Goal: Use online tool/utility: Utilize a website feature to perform a specific function

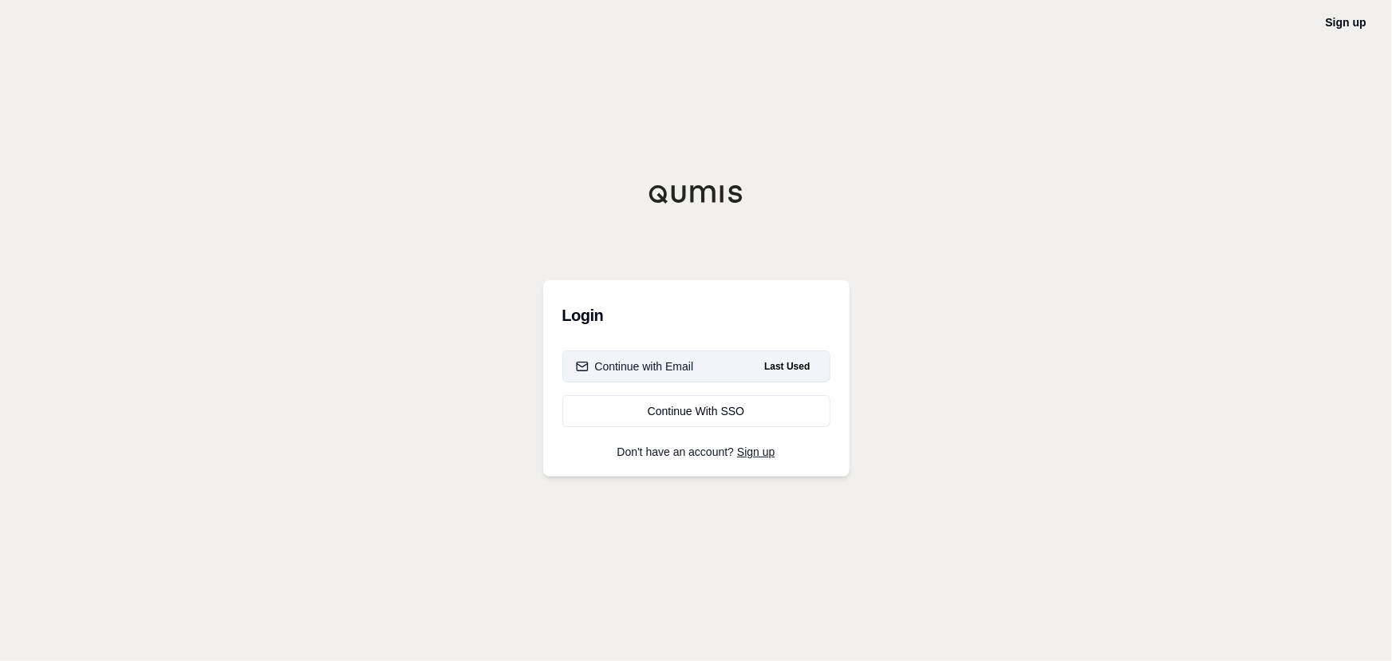
click at [759, 365] on span "Last Used" at bounding box center [787, 366] width 58 height 19
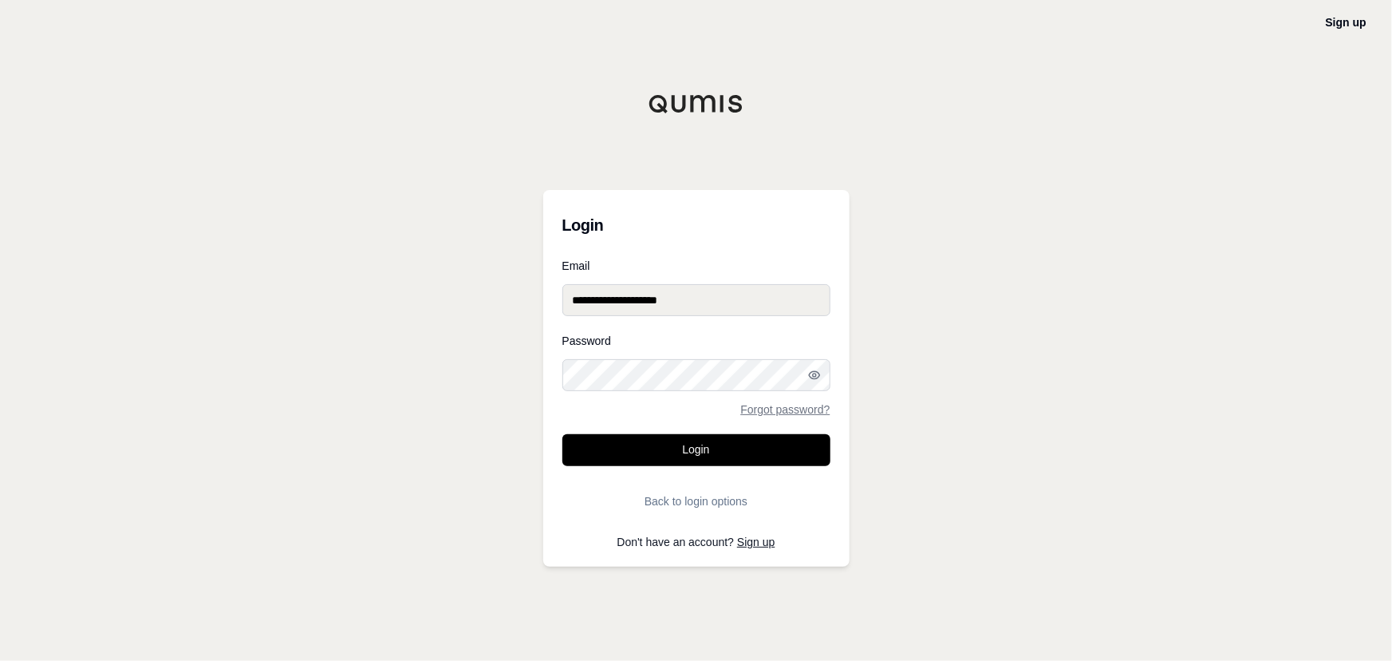
click at [708, 452] on button "Login" at bounding box center [696, 450] width 268 height 32
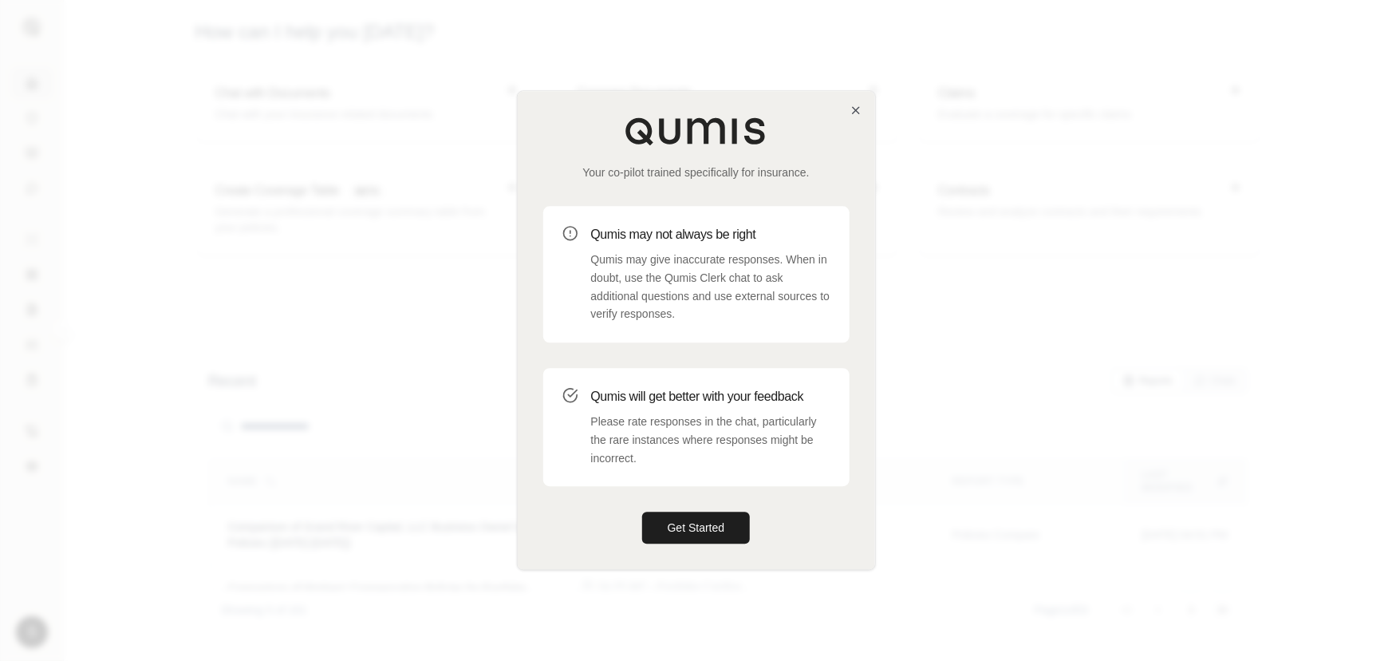
click at [710, 507] on div "Your co-pilot trained specifically for insurance. Qumis may not always be right…" at bounding box center [696, 330] width 357 height 478
click at [697, 529] on button "Get Started" at bounding box center [696, 528] width 109 height 32
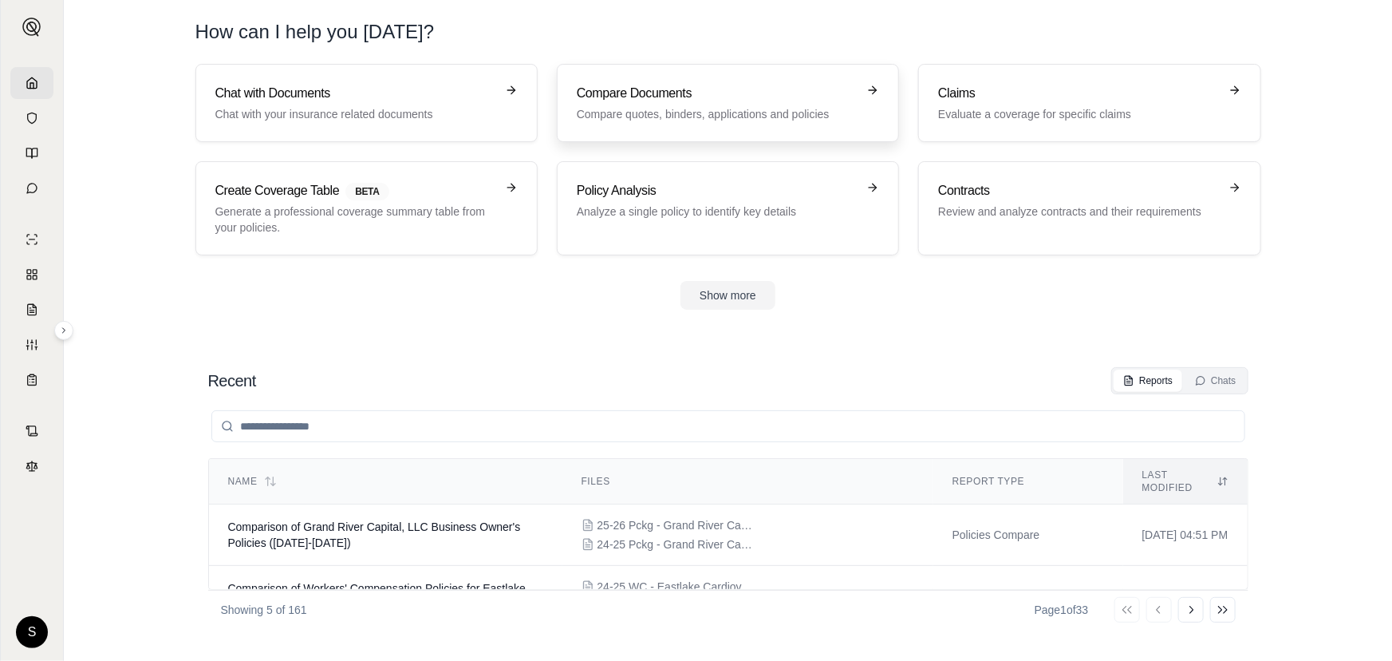
click at [797, 111] on p "Compare quotes, binders, applications and policies" at bounding box center [717, 114] width 280 height 16
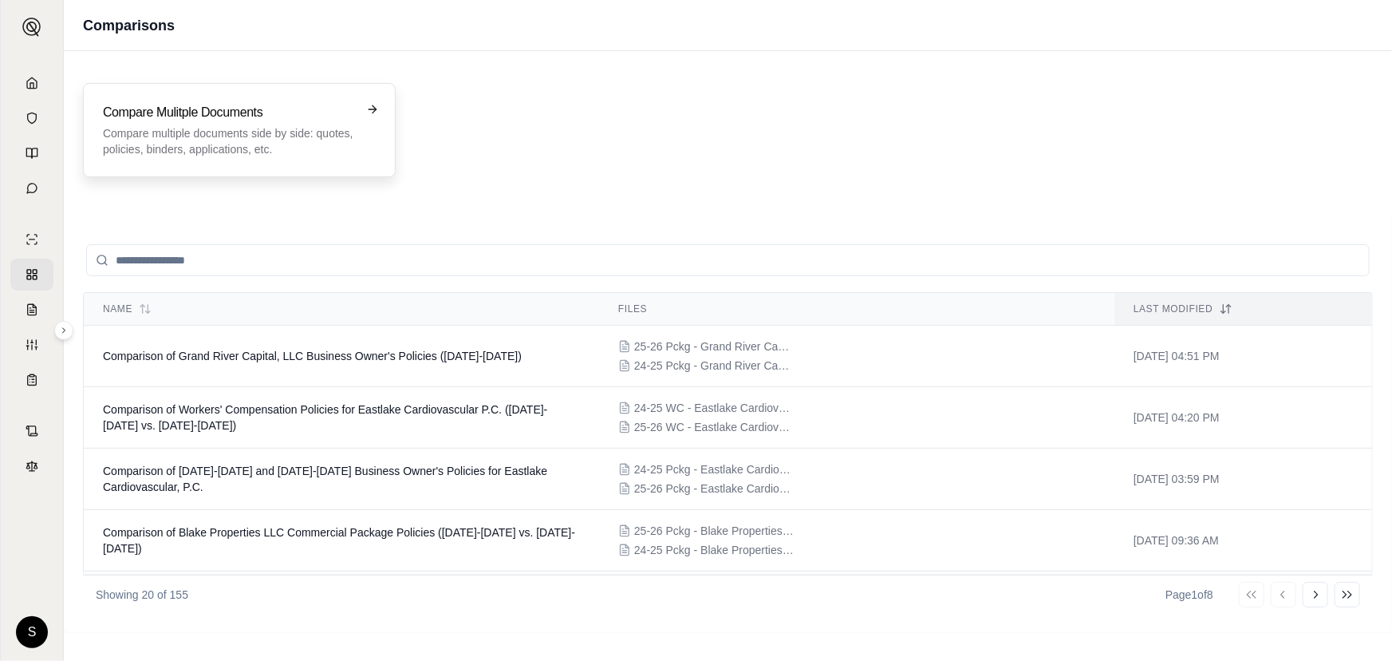
click at [263, 133] on p "Compare multiple documents side by side: quotes, policies, binders, application…" at bounding box center [228, 141] width 251 height 32
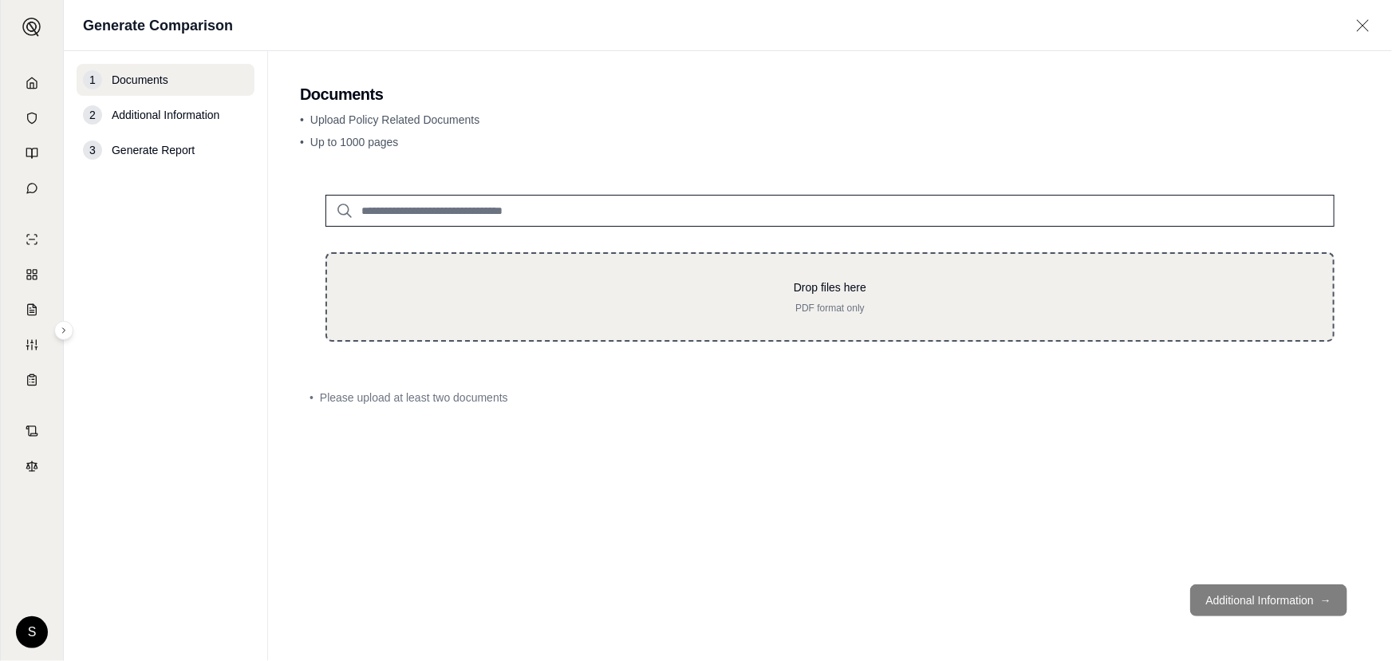
click at [484, 284] on p "Drop files here" at bounding box center [830, 287] width 955 height 16
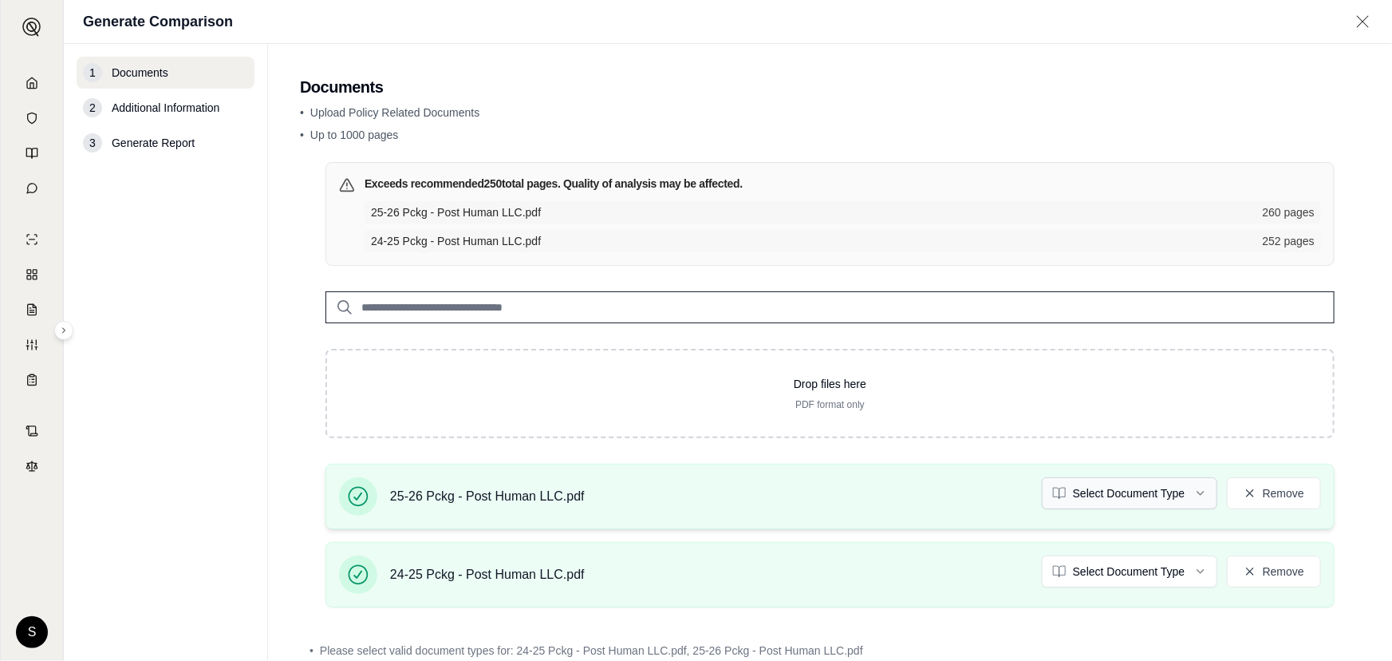
click at [1176, 491] on html "S Generate Comparison 1 Documents 2 Additional Information 3 Generate Report Do…" at bounding box center [696, 330] width 1392 height 661
click at [1135, 572] on html "S Generate Comparison 1 Documents 2 Additional Information 3 Generate Report Do…" at bounding box center [696, 330] width 1392 height 661
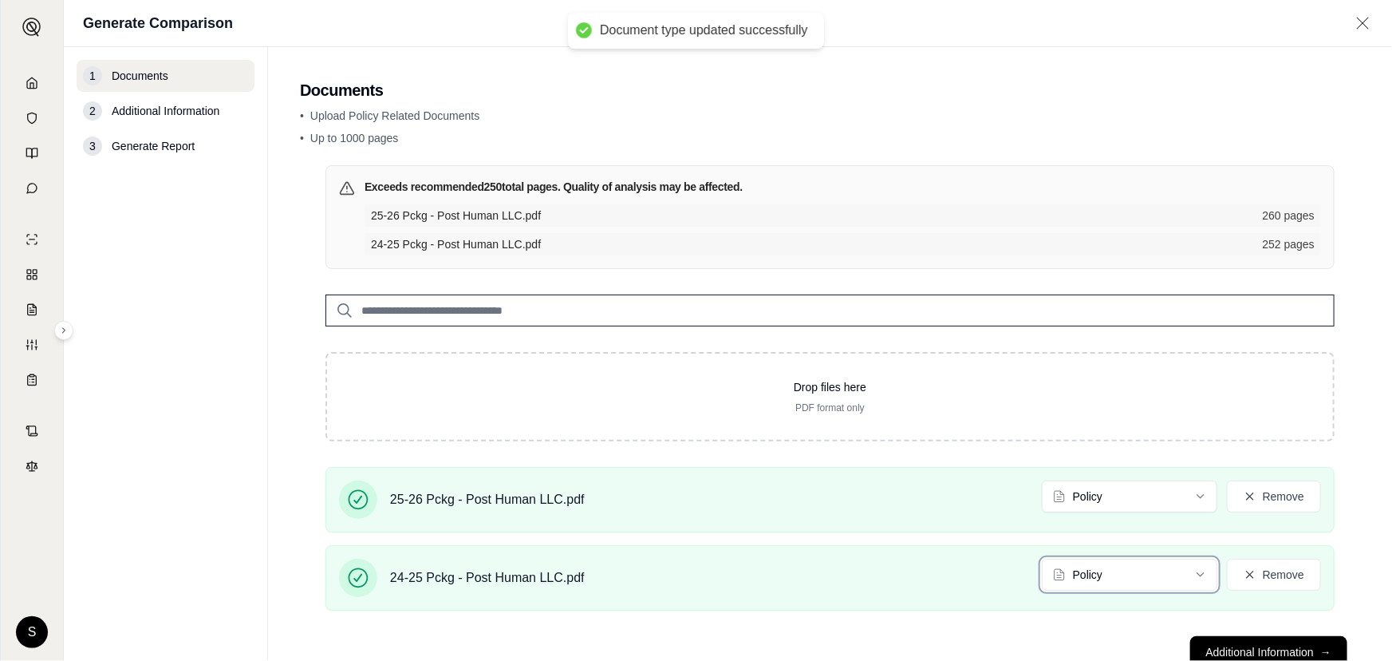
scroll to position [50, 0]
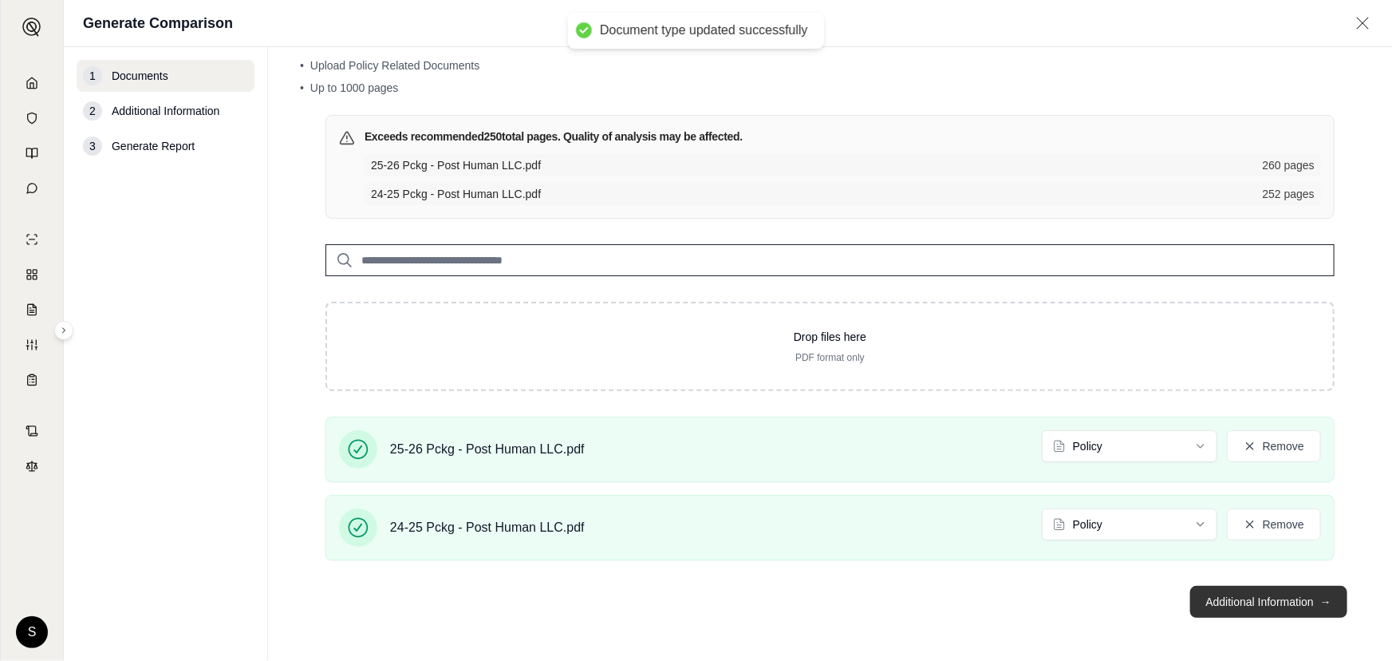
click at [1273, 602] on button "Additional Information →" at bounding box center [1268, 602] width 157 height 32
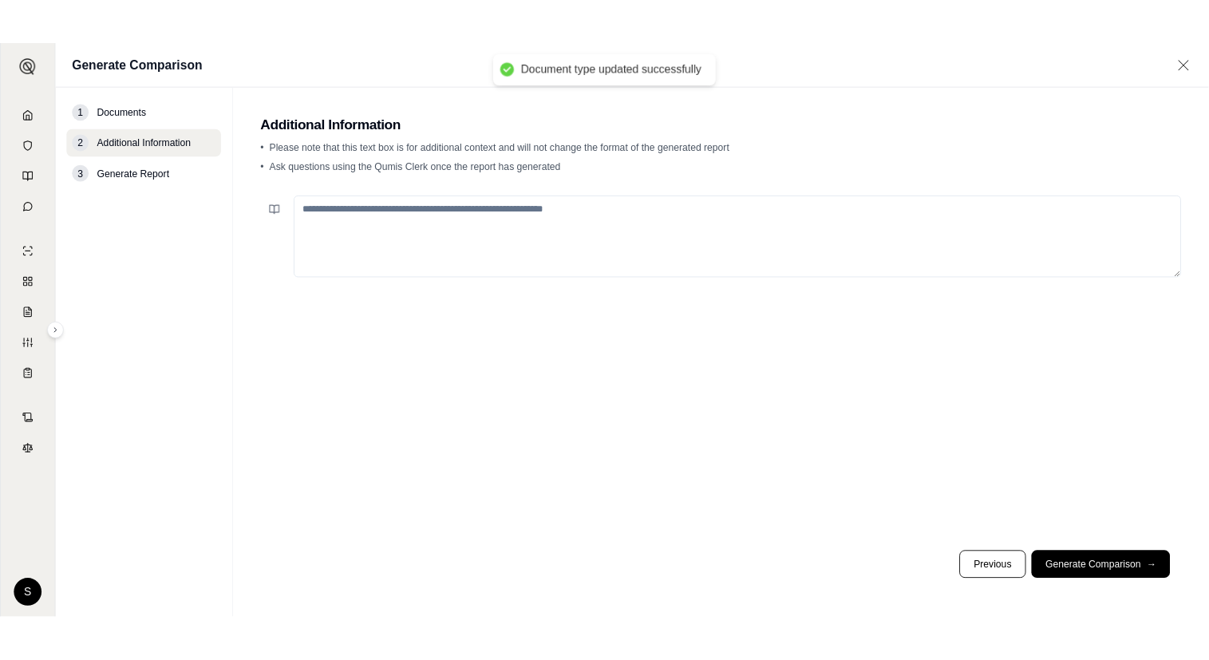
scroll to position [0, 0]
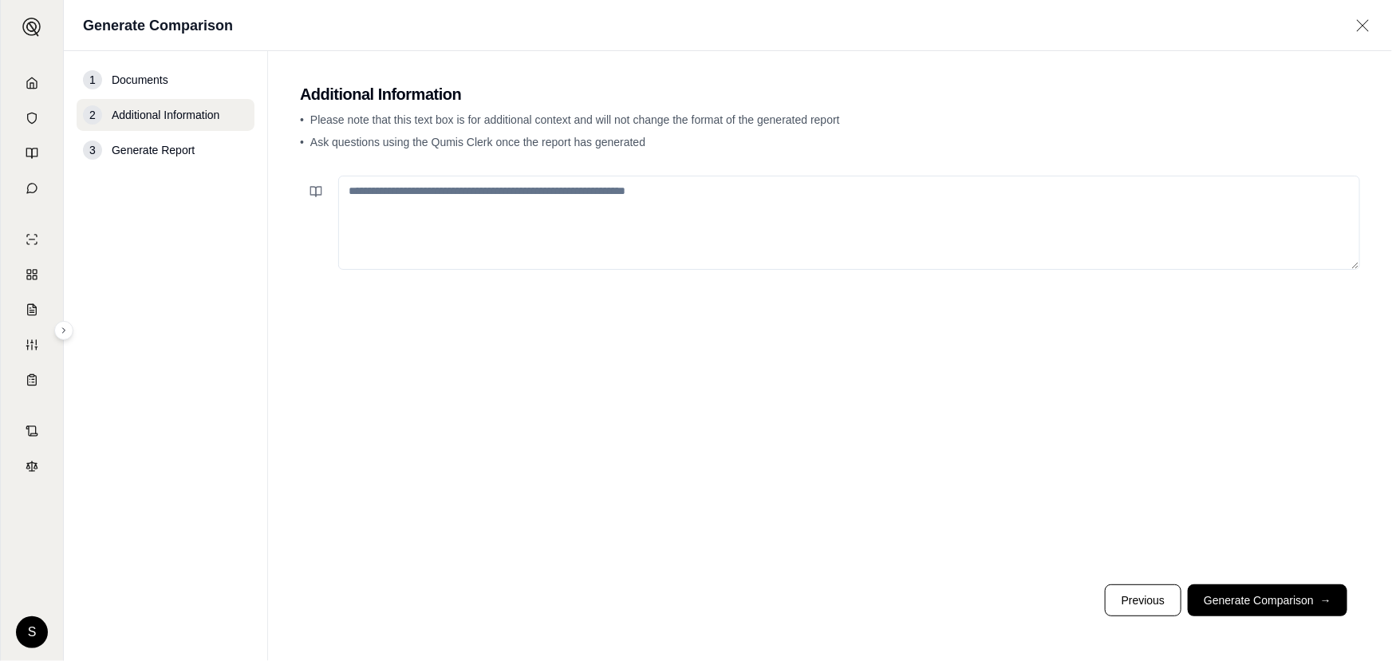
click at [657, 243] on textarea at bounding box center [849, 223] width 1022 height 94
paste textarea "**********"
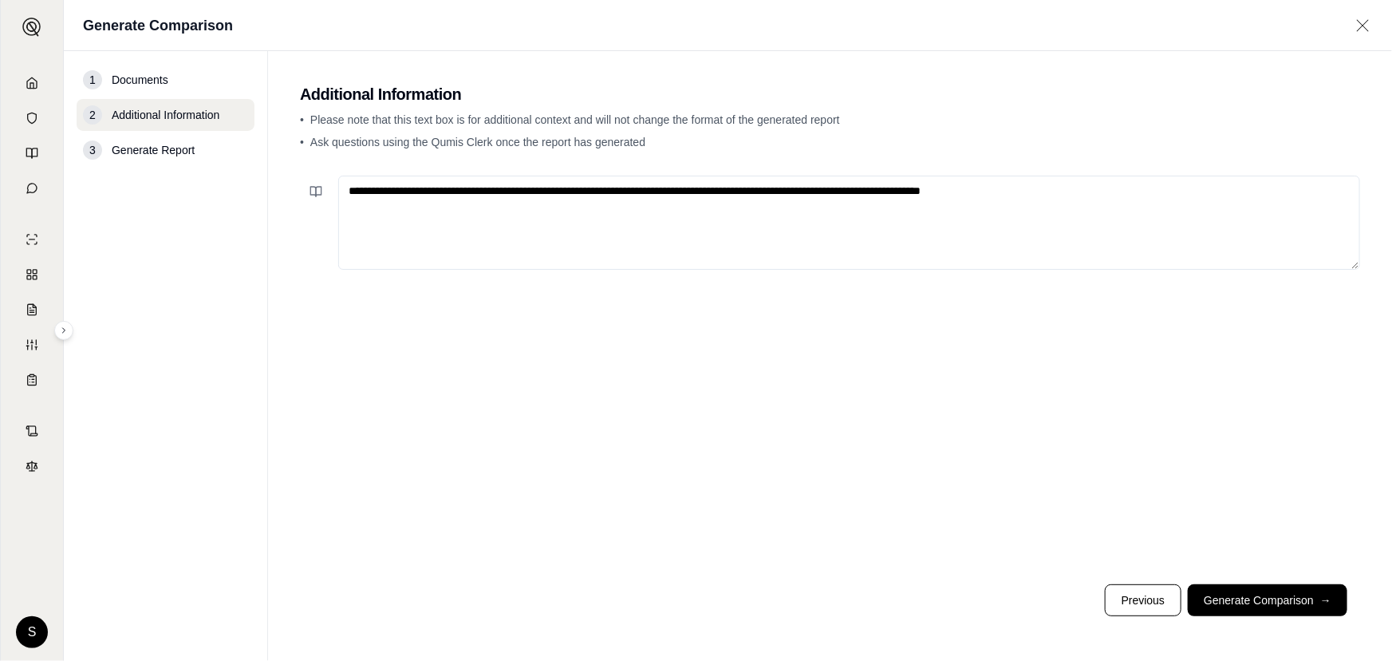
paste textarea "**********"
type textarea "**********"
click at [1284, 597] on button "Generate Comparison →" at bounding box center [1268, 600] width 160 height 32
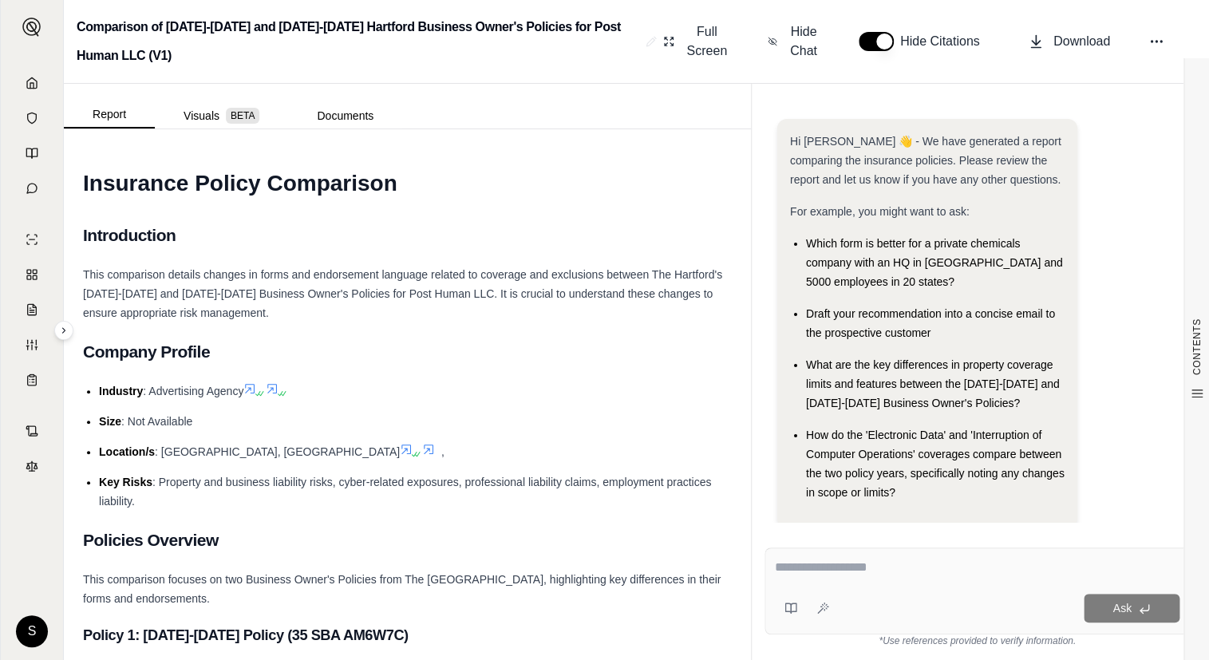
click at [859, 560] on textarea at bounding box center [977, 567] width 404 height 19
paste textarea "**********"
type textarea "**********"
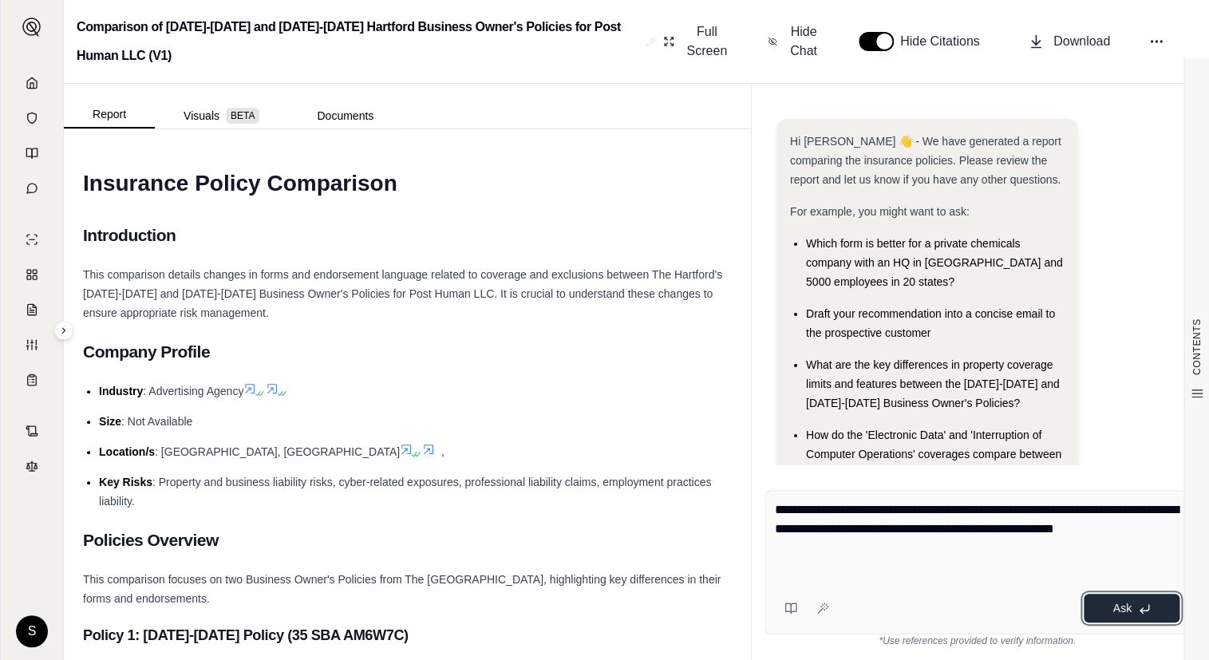
click at [1131, 618] on button "Ask" at bounding box center [1131, 608] width 96 height 29
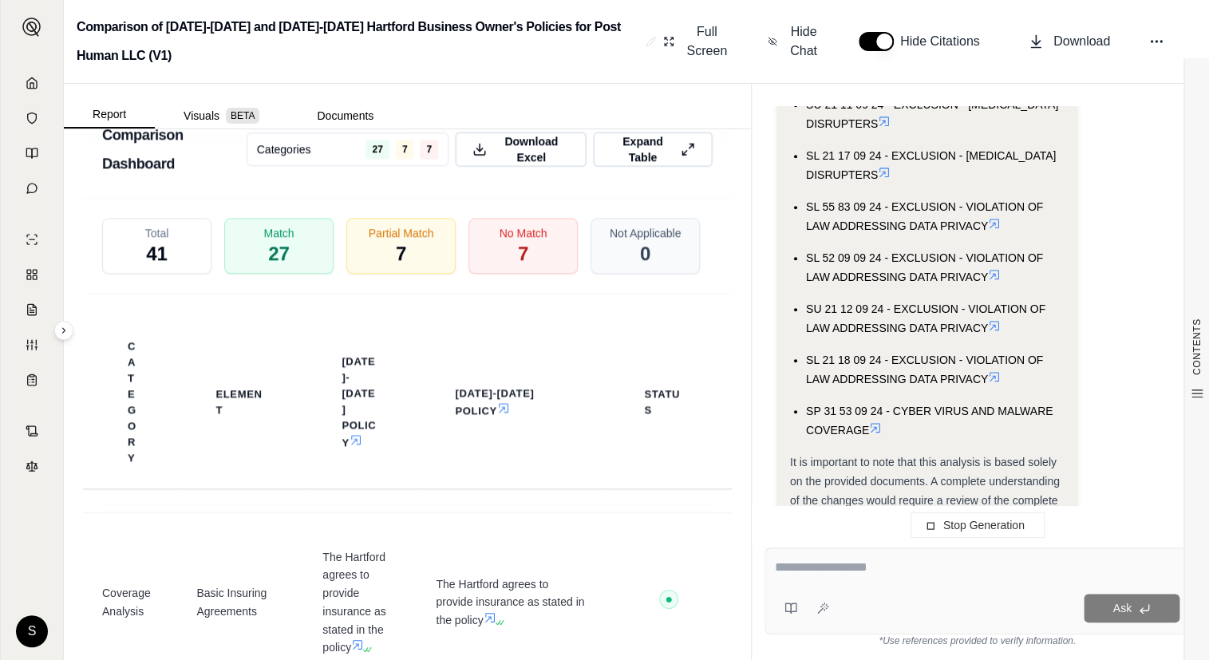
scroll to position [3250, 0]
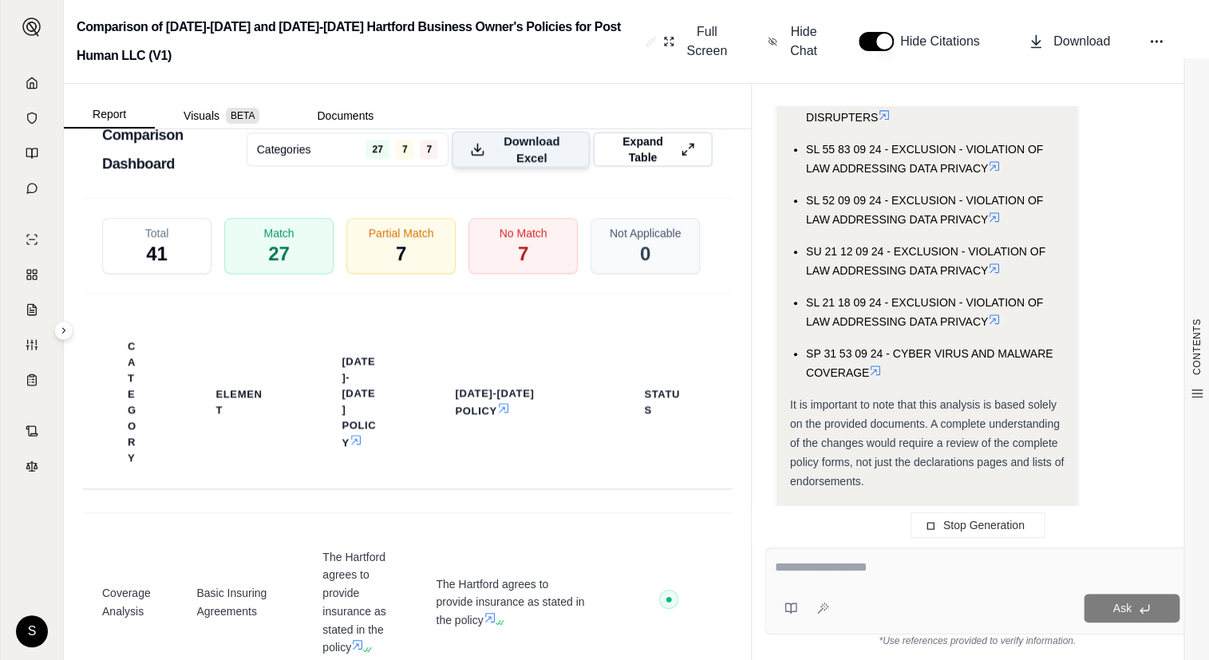
click at [511, 163] on span "Download Excel" at bounding box center [531, 149] width 80 height 34
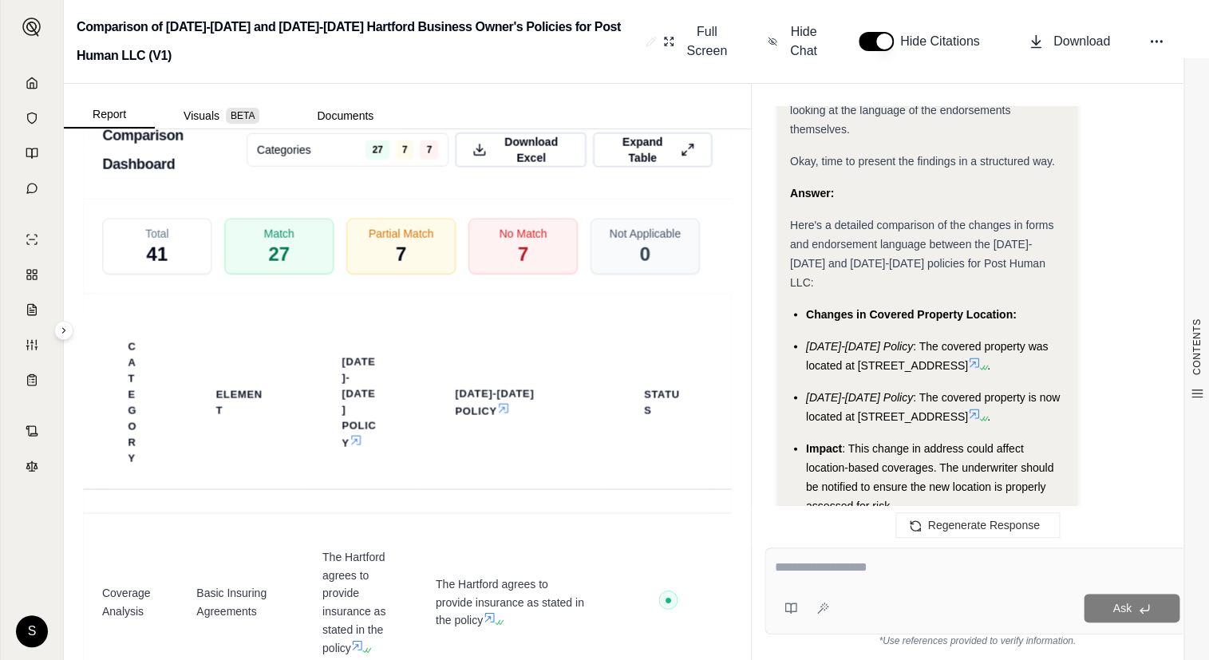
scroll to position [1265, 0]
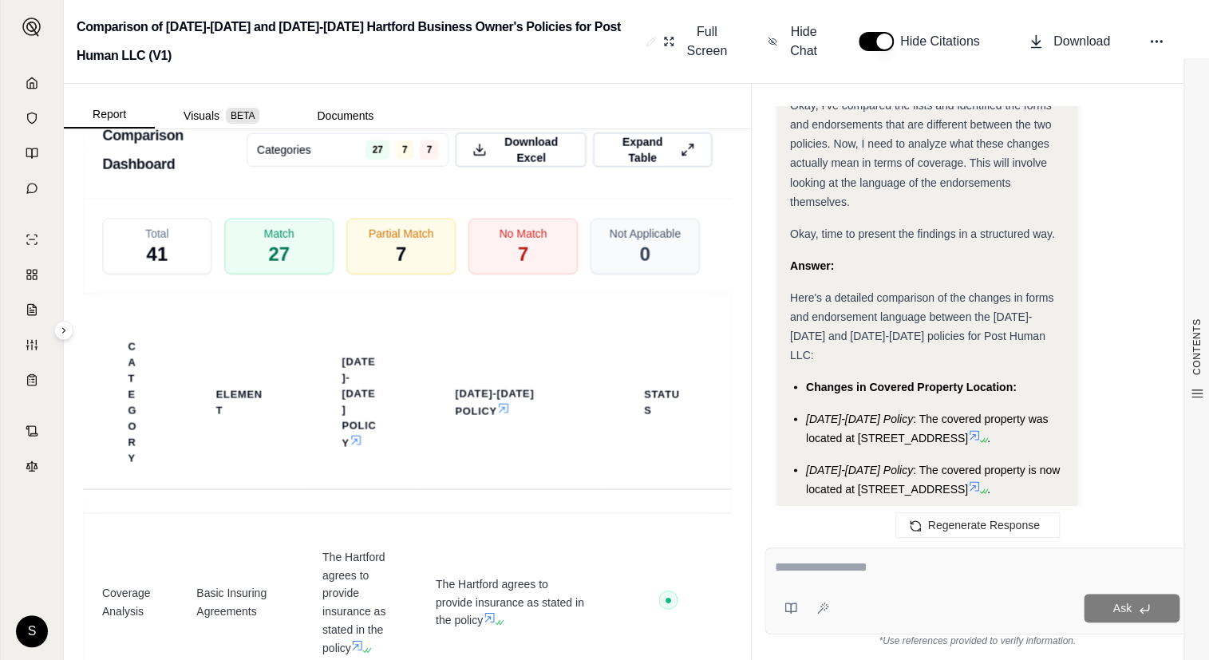
click at [862, 294] on span "Here's a detailed comparison of the changes in forms and endorsement language b…" at bounding box center [921, 325] width 263 height 70
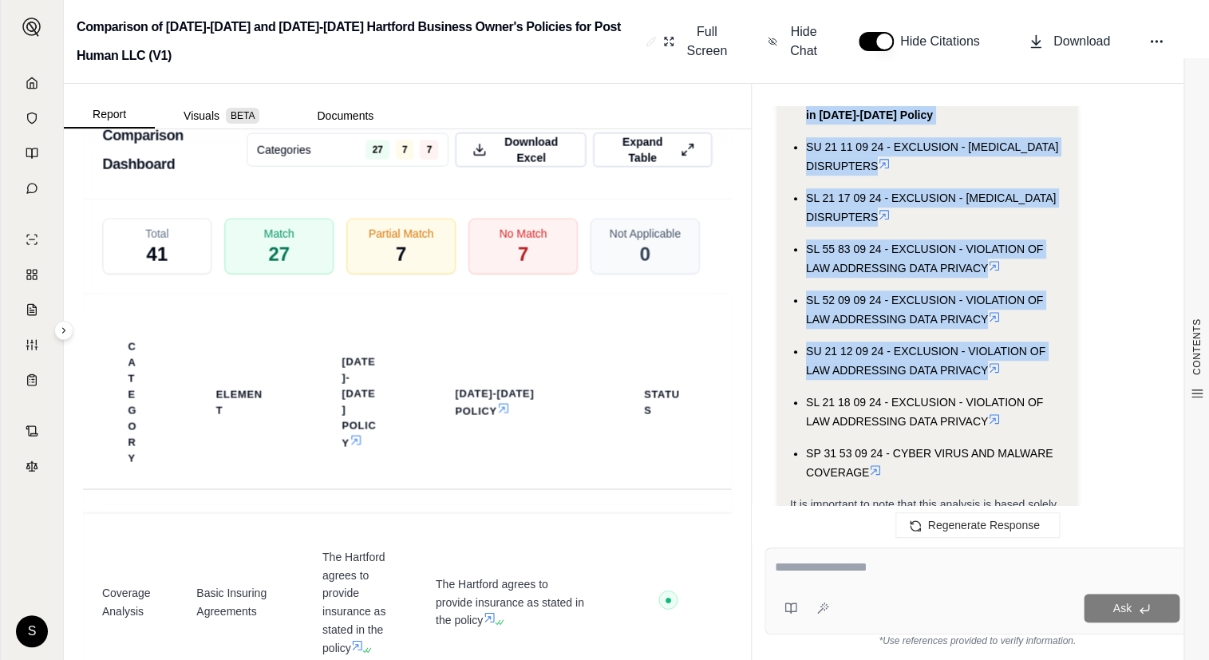
scroll to position [3295, 0]
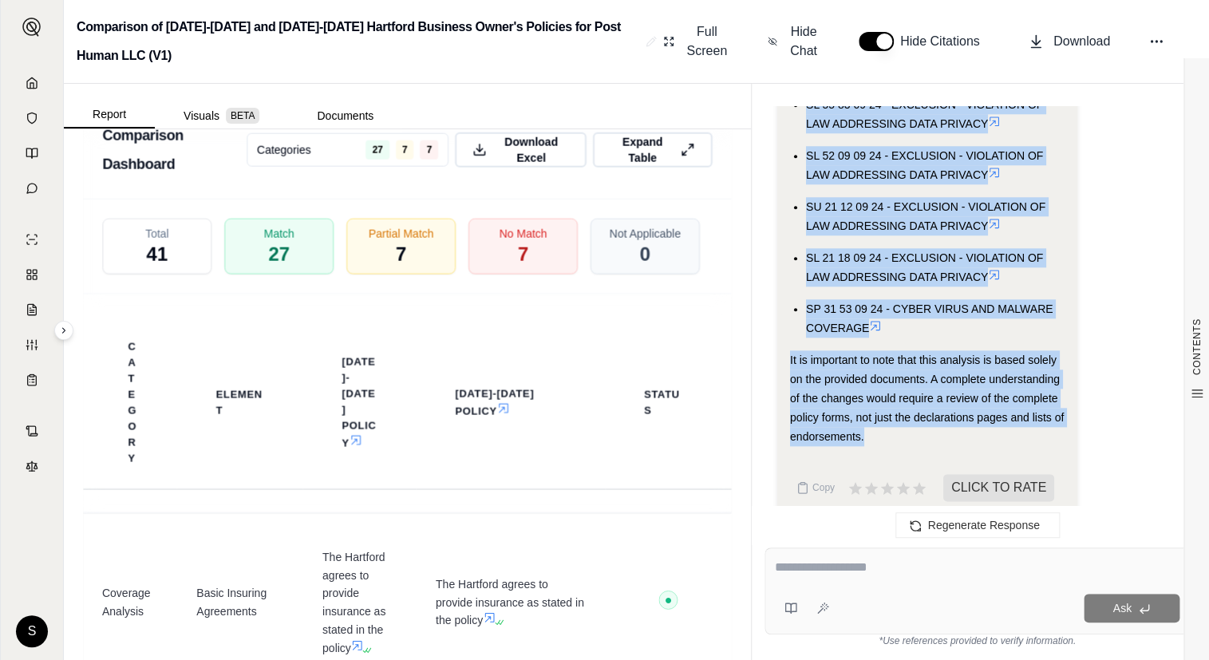
drag, startPoint x: 788, startPoint y: 297, endPoint x: 867, endPoint y: 418, distance: 144.7
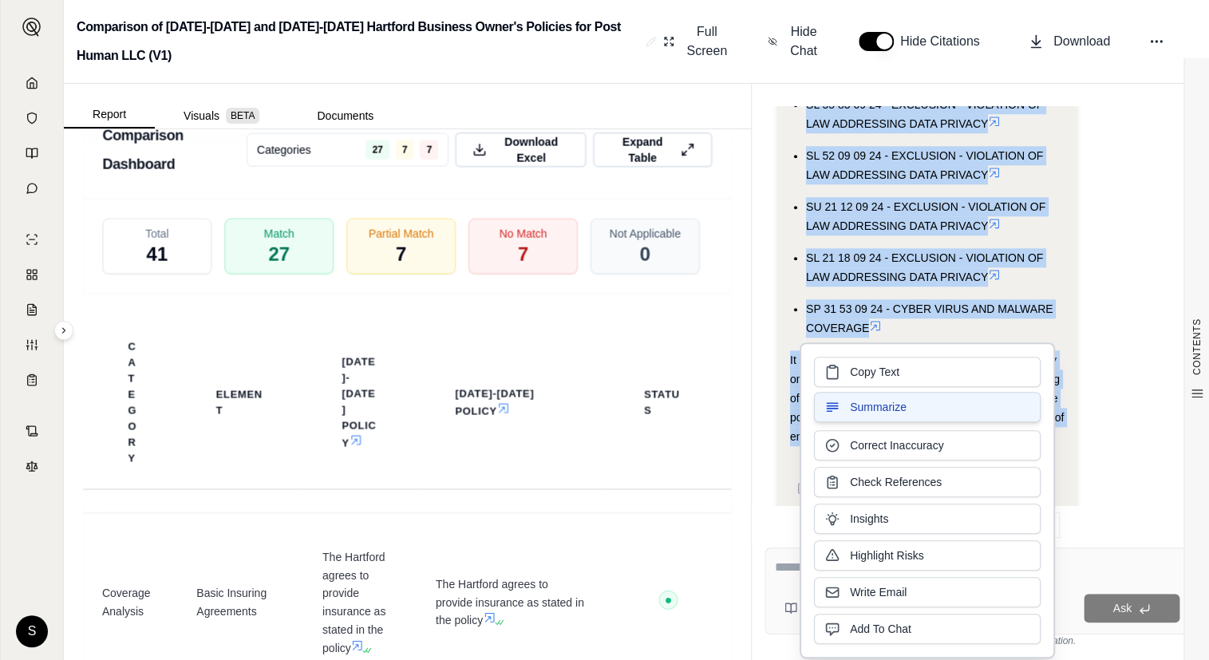
copy div "Here's a detailed comparison of the changes in forms and endorsement language b…"
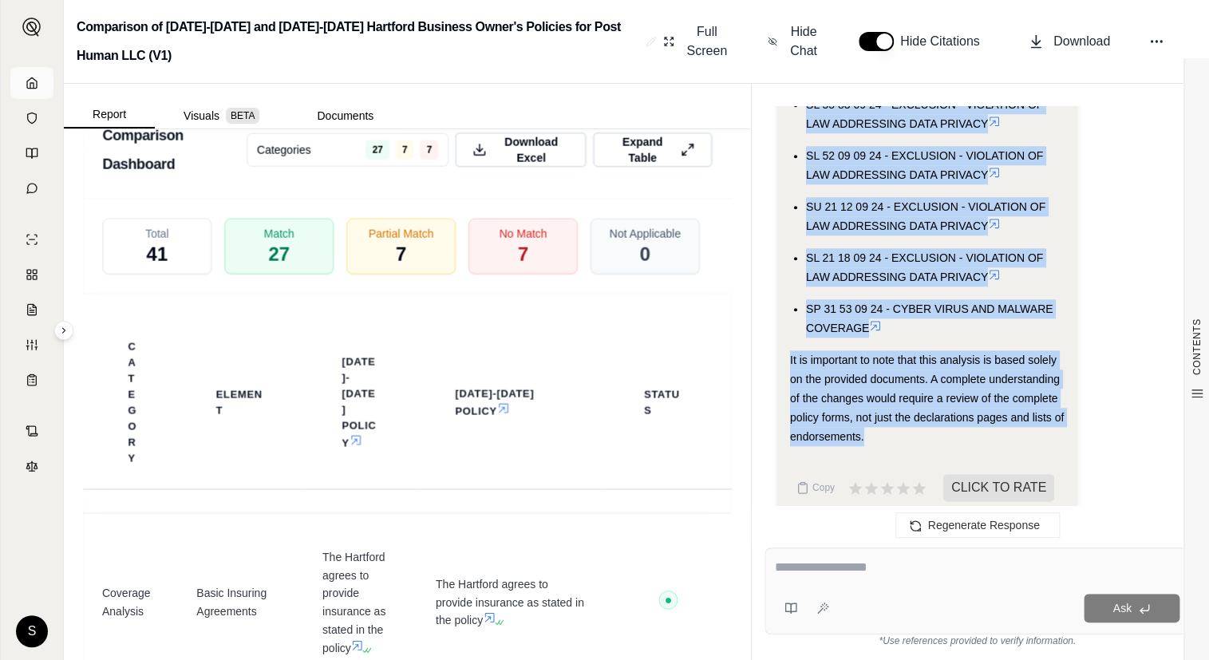
click at [40, 83] on link at bounding box center [31, 83] width 43 height 32
